Goal: Task Accomplishment & Management: Use online tool/utility

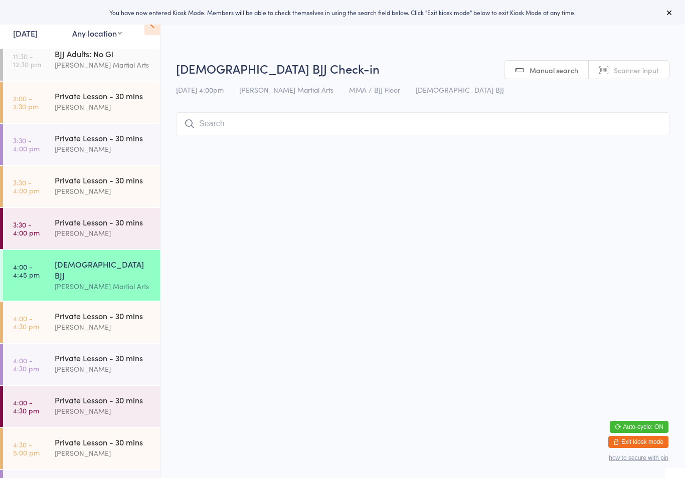
scroll to position [189, 0]
click at [106, 30] on select "Any location Martial Arts Floor MMA / BJJ Floor Cage Area" at bounding box center [97, 33] width 50 height 11
select select "1"
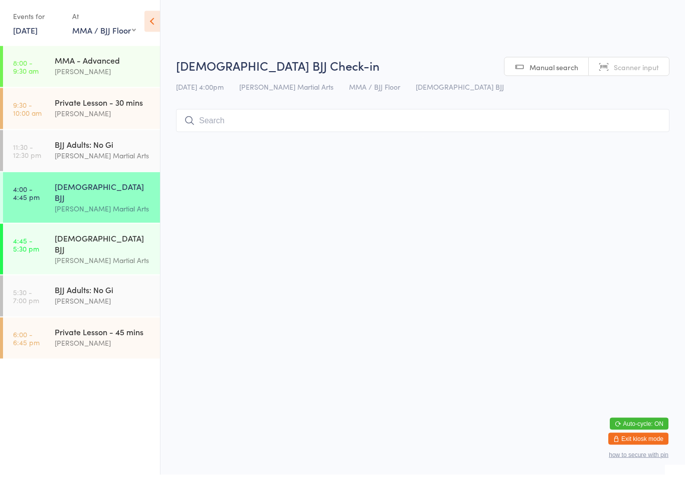
click at [389, 116] on input "search" at bounding box center [422, 123] width 493 height 23
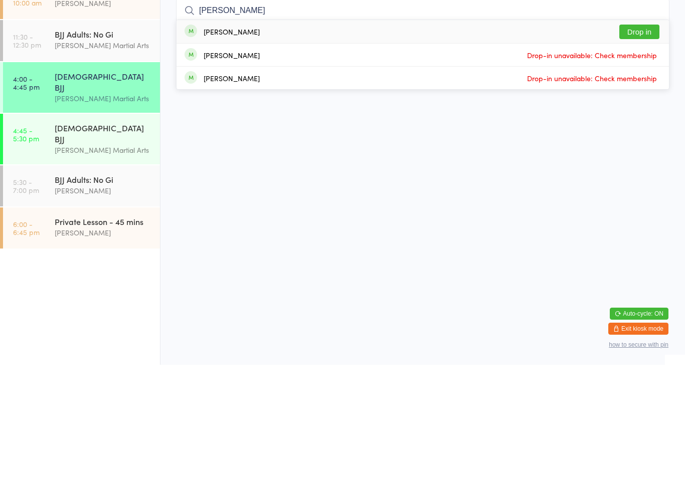
type input "[PERSON_NAME]"
click at [631, 138] on button "Drop in" at bounding box center [639, 145] width 40 height 15
type input "faisa"
click at [516, 133] on div "[PERSON_NAME] Drop in" at bounding box center [423, 144] width 492 height 23
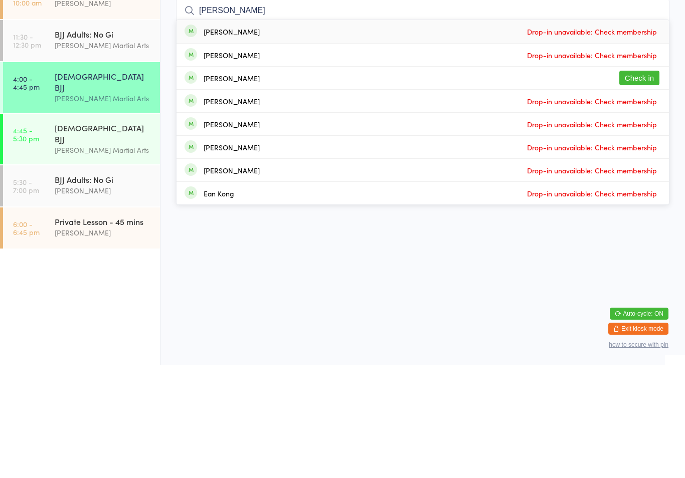
type input "[PERSON_NAME]"
click at [634, 184] on button "Check in" at bounding box center [639, 191] width 40 height 15
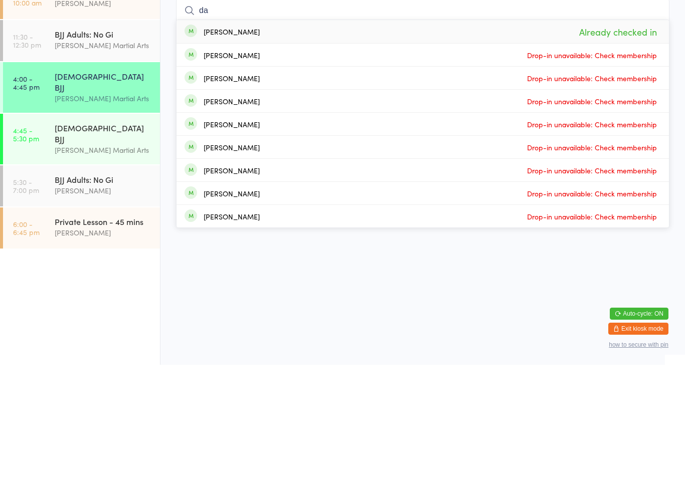
type input "d"
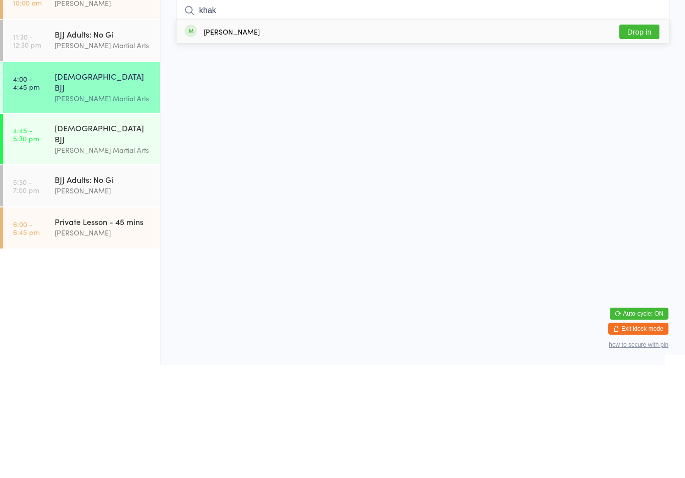
type input "khak"
click at [633, 138] on button "Drop in" at bounding box center [639, 145] width 40 height 15
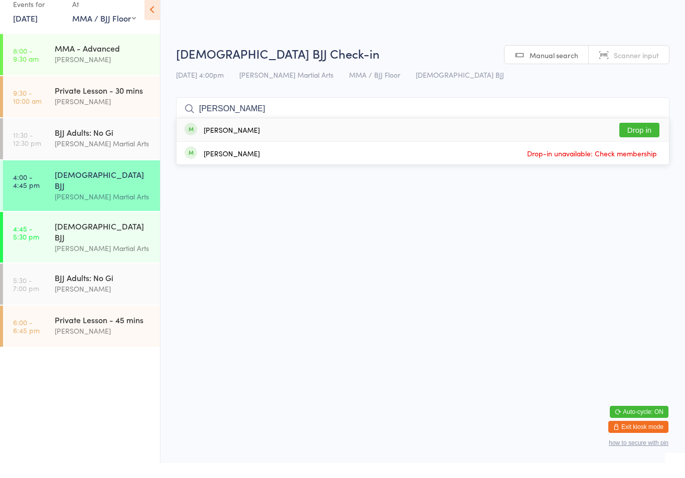
type input "[PERSON_NAME]"
click at [580, 133] on div "[PERSON_NAME] Drop in" at bounding box center [423, 144] width 492 height 23
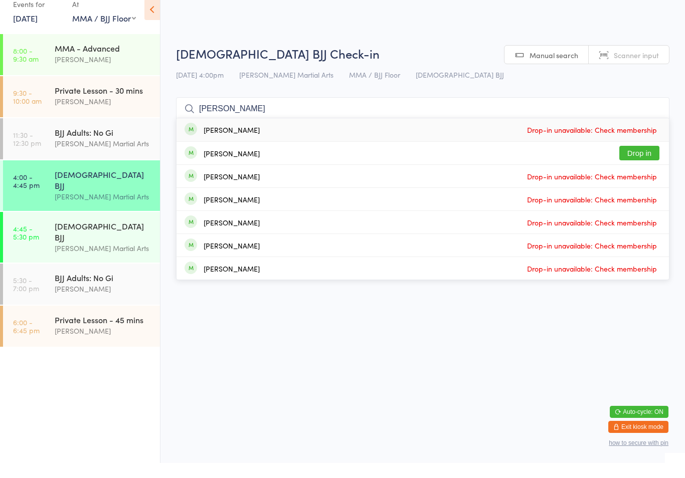
type input "[PERSON_NAME]"
click at [621, 161] on button "Drop in" at bounding box center [639, 168] width 40 height 15
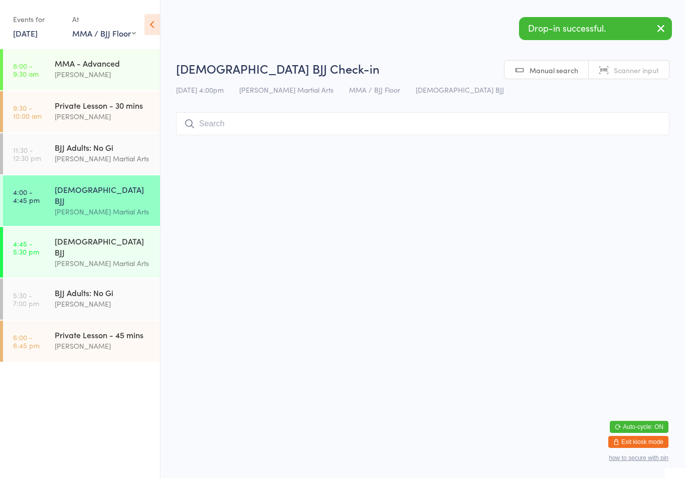
click at [539, 119] on input "search" at bounding box center [422, 123] width 493 height 23
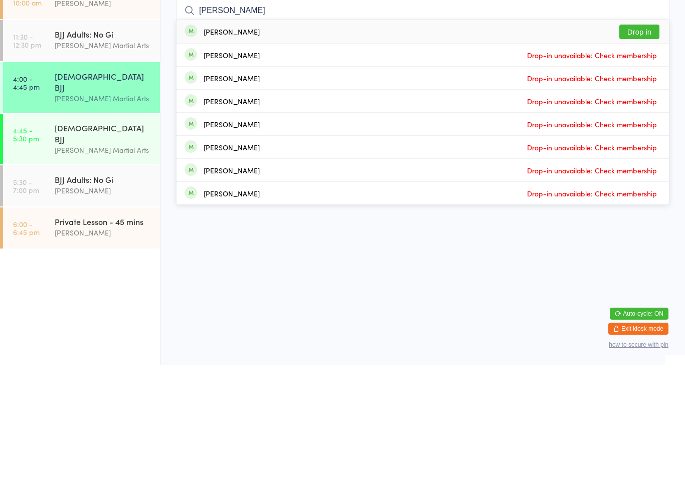
type input "[PERSON_NAME]"
click at [634, 138] on button "Drop in" at bounding box center [639, 145] width 40 height 15
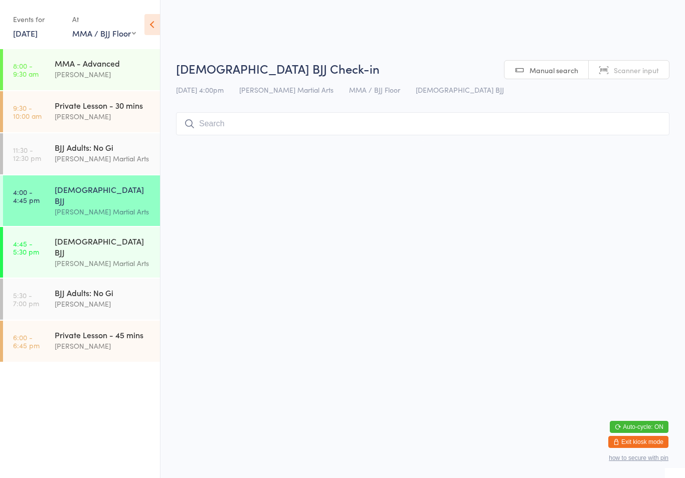
click at [65, 236] on div "[DEMOGRAPHIC_DATA] BJJ" at bounding box center [103, 247] width 97 height 22
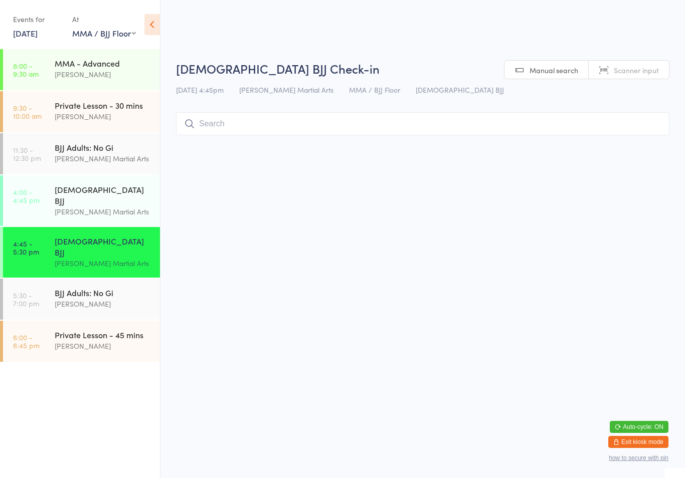
click at [537, 123] on input "search" at bounding box center [422, 123] width 493 height 23
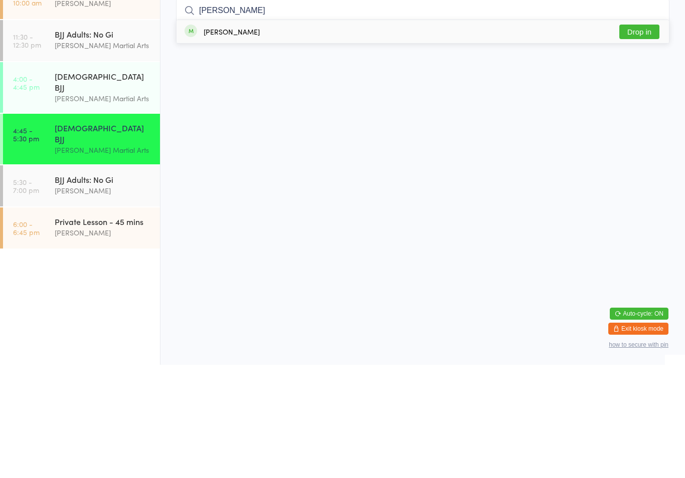
type input "[PERSON_NAME]"
click at [640, 138] on button "Drop in" at bounding box center [639, 145] width 40 height 15
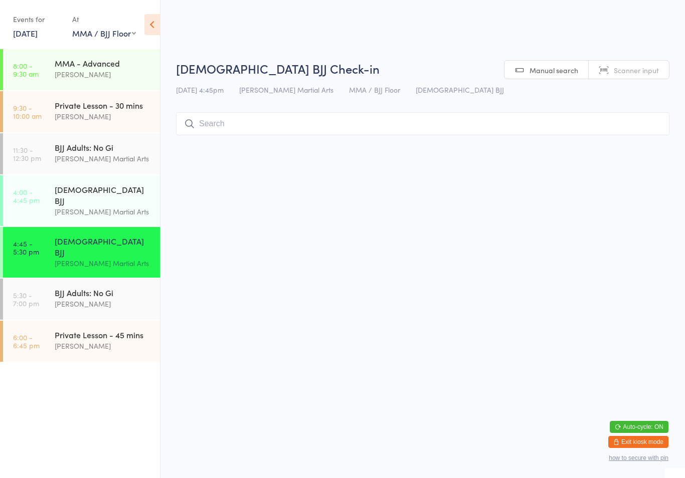
click at [531, 110] on div "[DEMOGRAPHIC_DATA] BJJ Check-in [DATE] 4:45pm [PERSON_NAME] Martial Arts MMA / …" at bounding box center [422, 100] width 493 height 80
click at [562, 121] on input "search" at bounding box center [422, 123] width 493 height 23
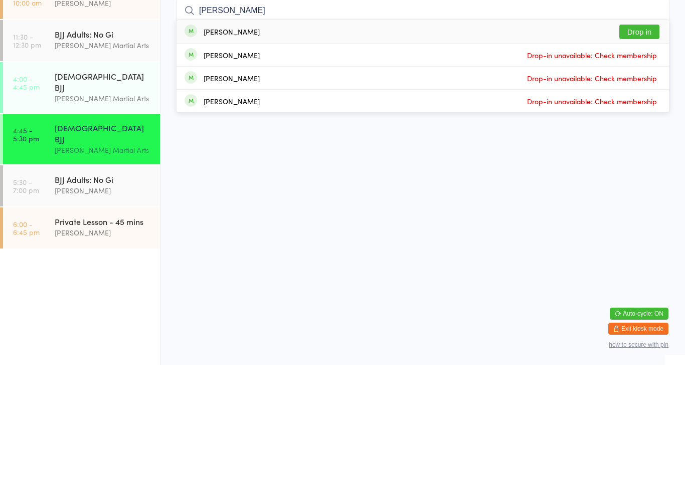
type input "[PERSON_NAME]"
click at [653, 138] on button "Drop in" at bounding box center [639, 145] width 40 height 15
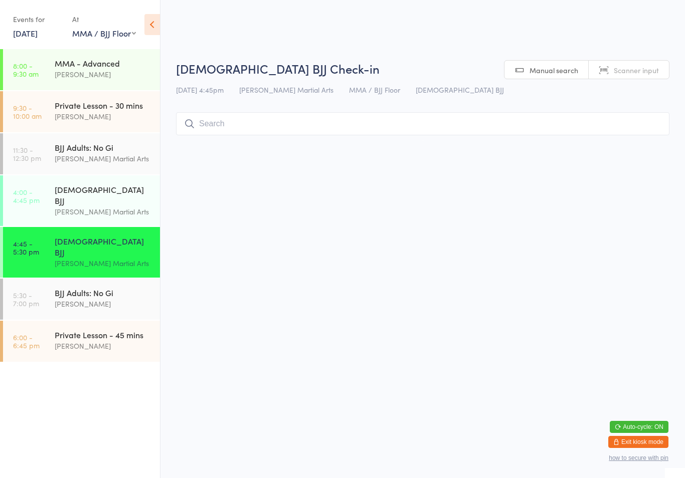
click at [581, 127] on input "search" at bounding box center [422, 123] width 493 height 23
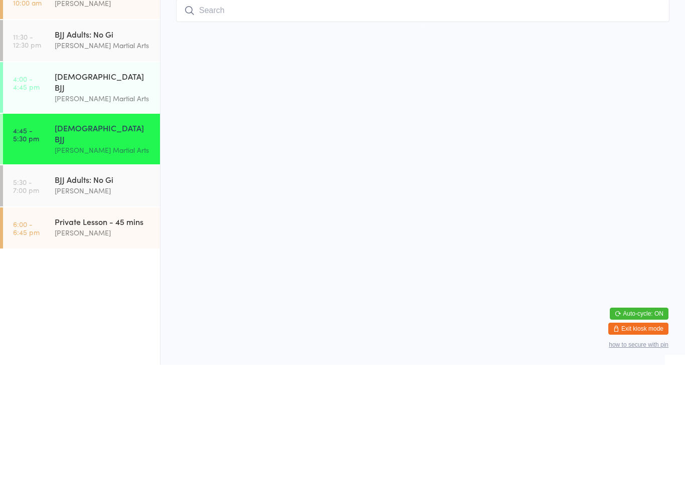
type input "A"
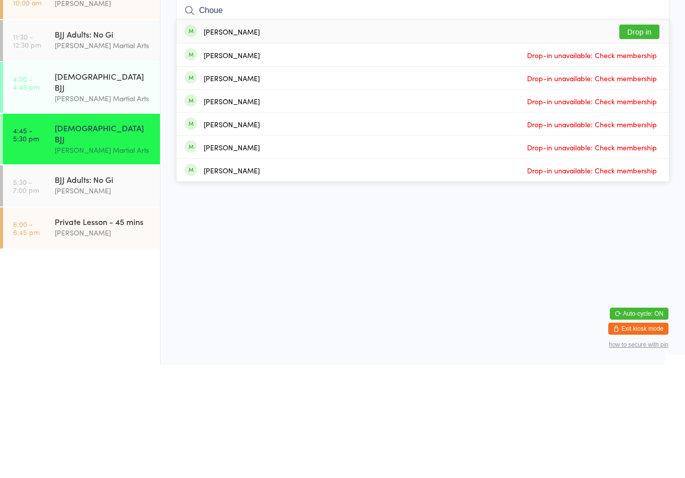
type input "Choue"
click at [650, 138] on button "Drop in" at bounding box center [639, 145] width 40 height 15
